Goal: Check status

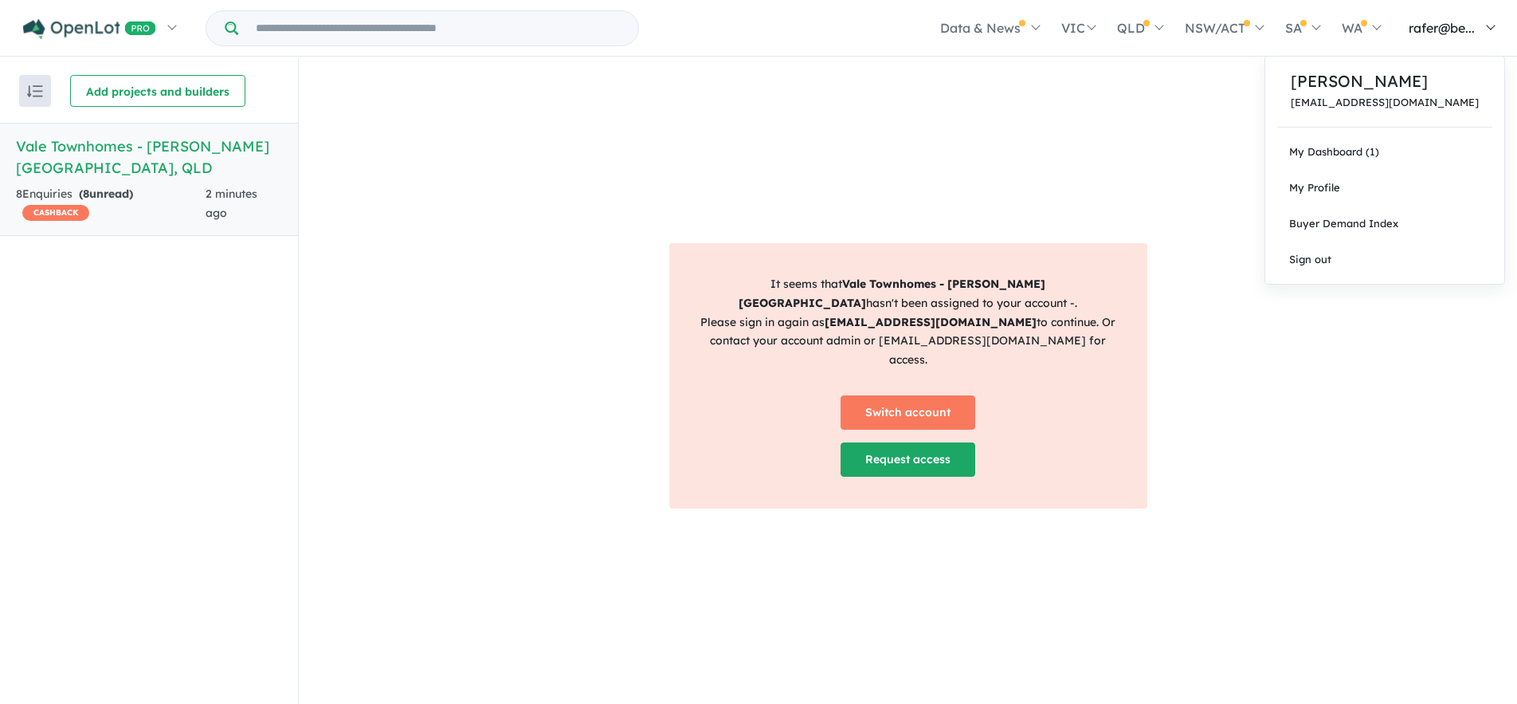
click at [1421, 32] on span "rafer@be..." at bounding box center [1442, 28] width 66 height 16
click at [1398, 91] on p "[PERSON_NAME]" at bounding box center [1385, 81] width 188 height 24
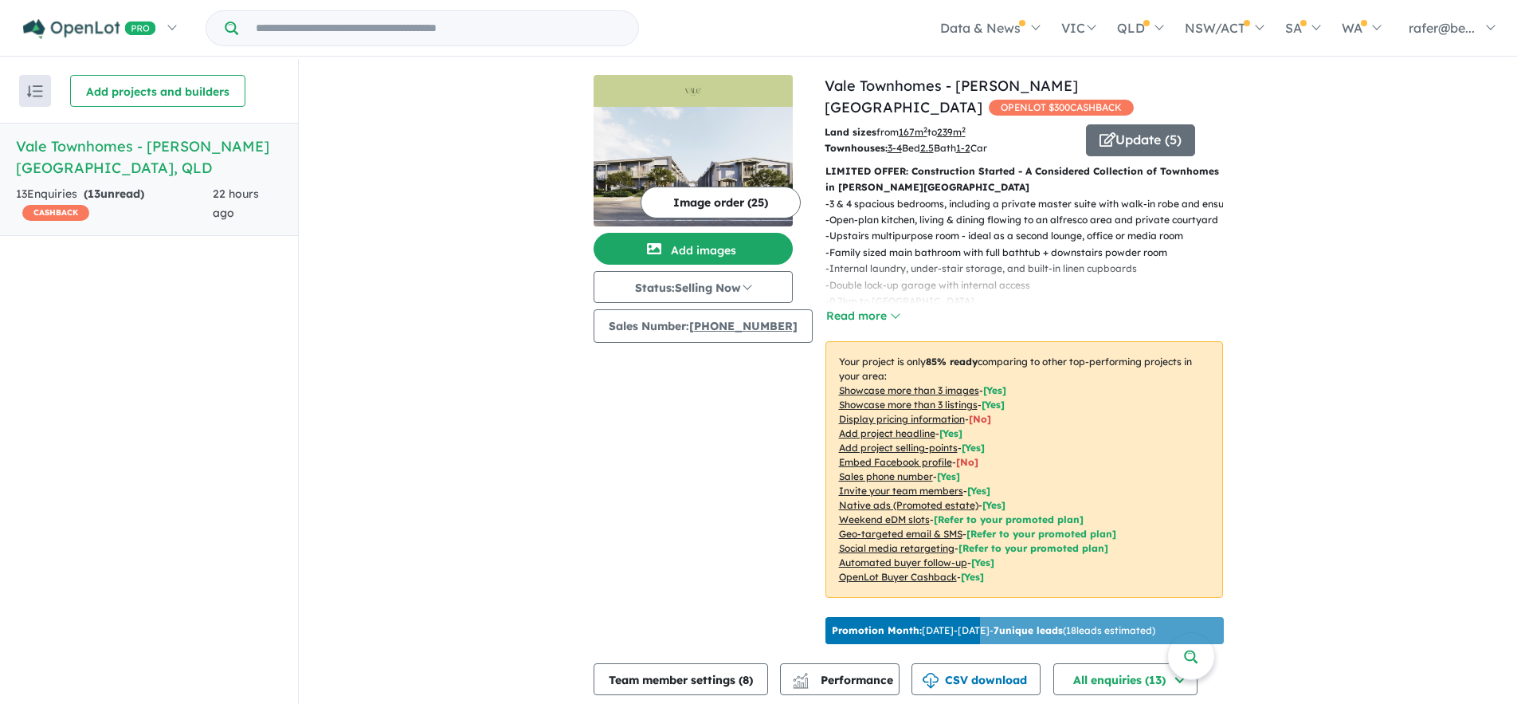
click at [180, 147] on h5 "Vale Townhomes - [PERSON_NAME][GEOGRAPHIC_DATA] , [GEOGRAPHIC_DATA]" at bounding box center [149, 156] width 266 height 43
click at [158, 139] on h5 "Vale Townhomes - [PERSON_NAME][GEOGRAPHIC_DATA] , [GEOGRAPHIC_DATA]" at bounding box center [149, 156] width 266 height 43
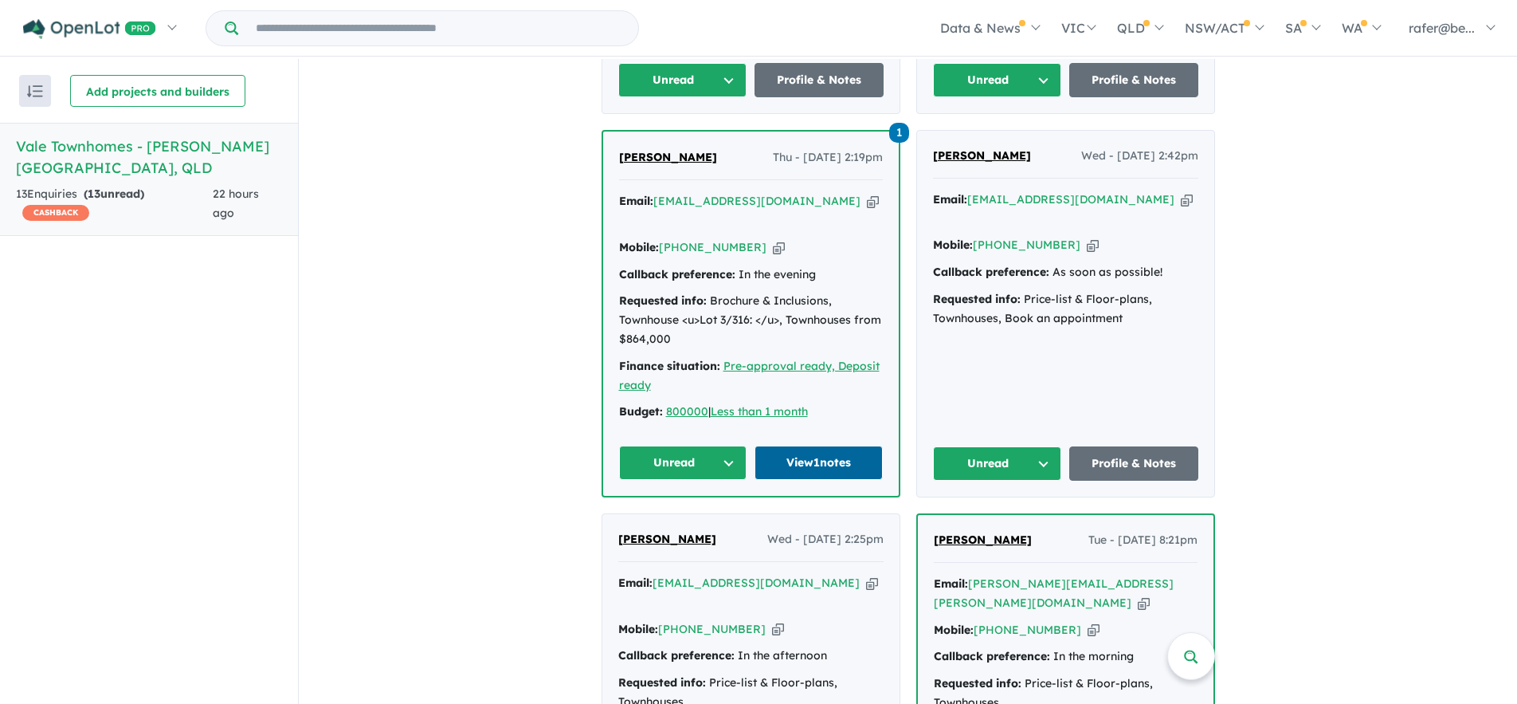
scroll to position [1441, 0]
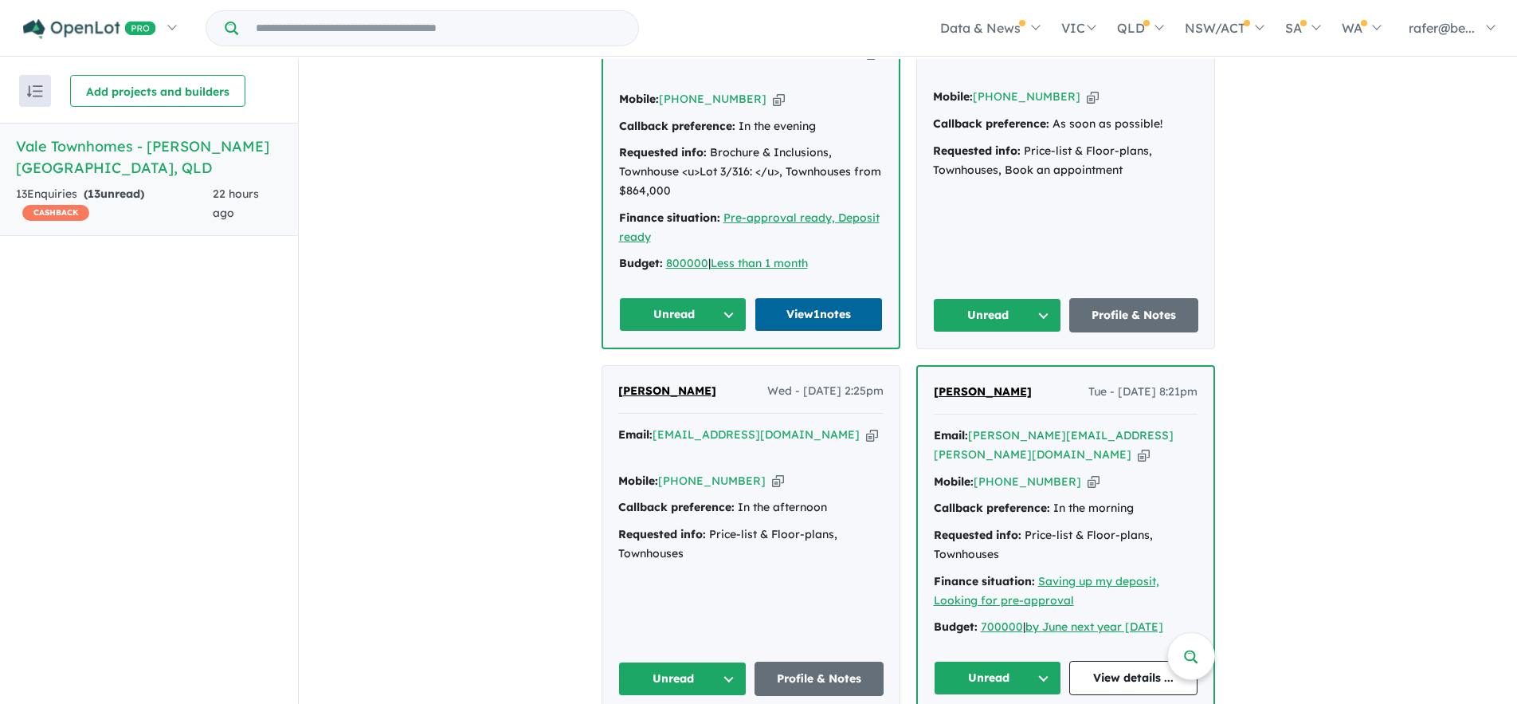
click at [834, 297] on link "View 1 notes" at bounding box center [819, 314] width 128 height 34
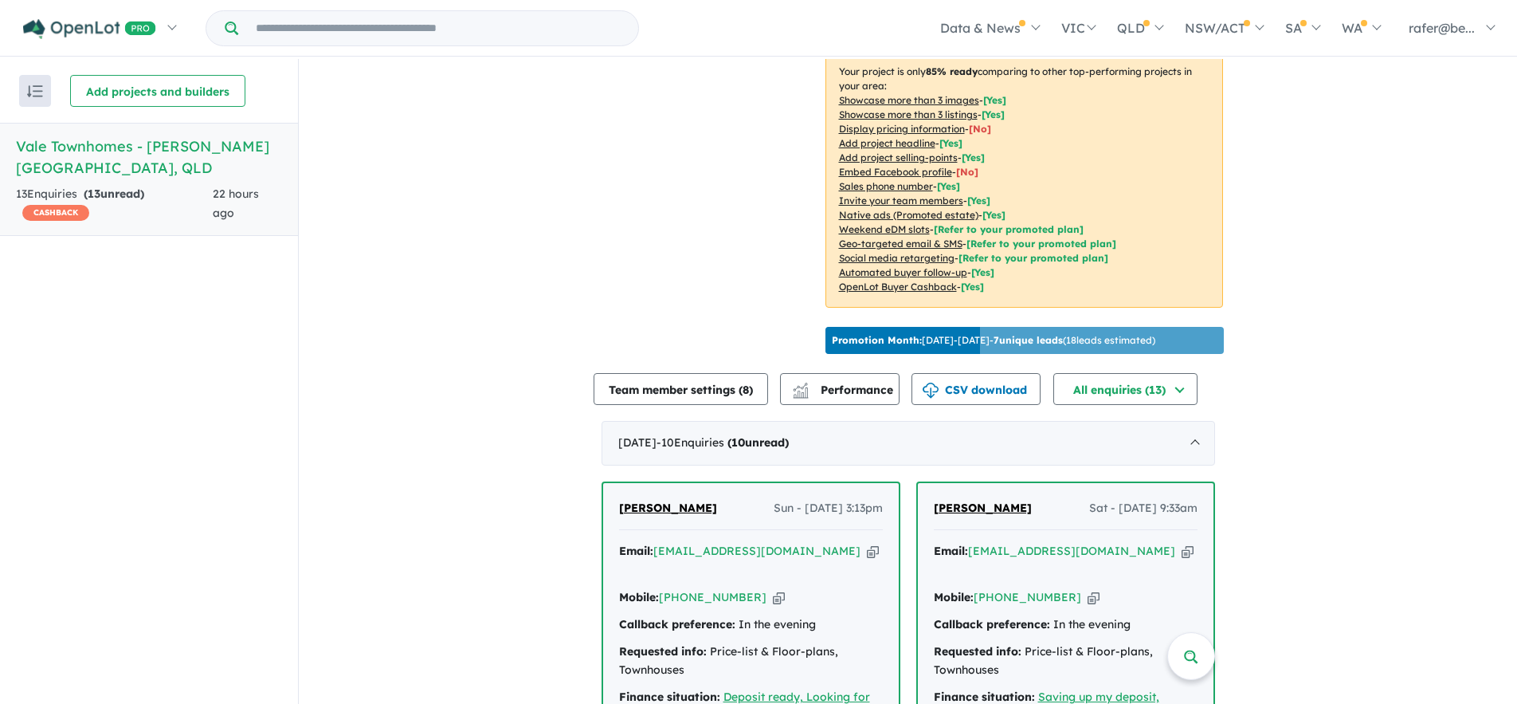
scroll to position [0, 0]
